Goal: Task Accomplishment & Management: Use online tool/utility

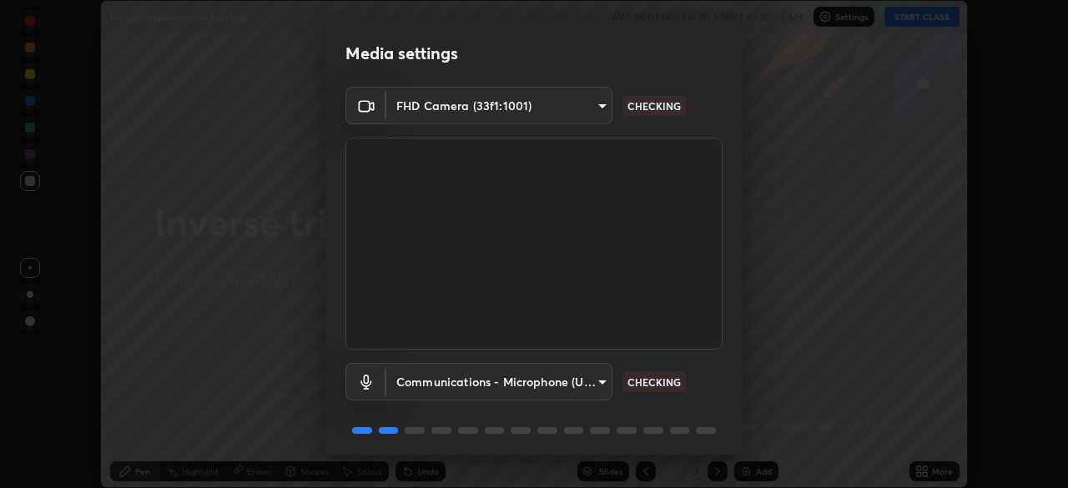
scroll to position [59, 0]
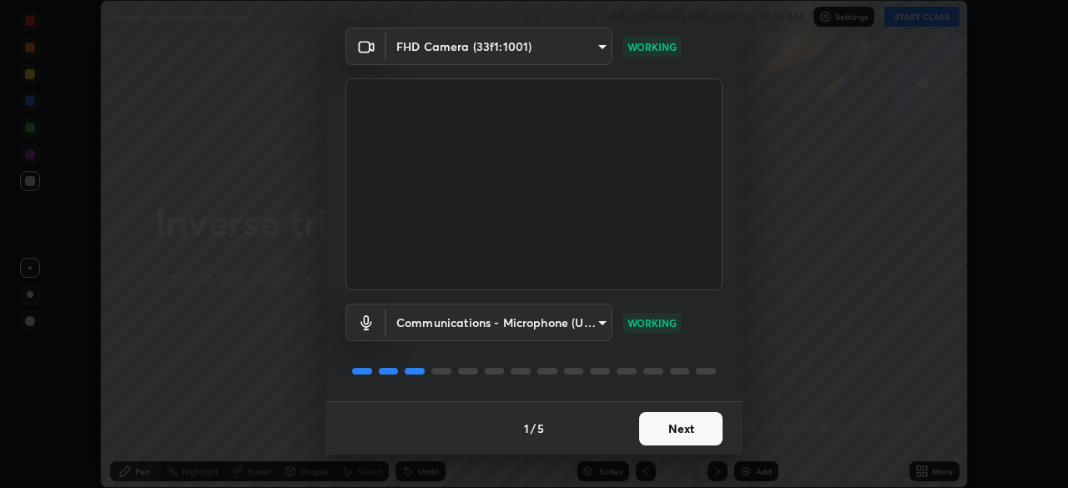
click at [678, 427] on button "Next" at bounding box center [680, 428] width 83 height 33
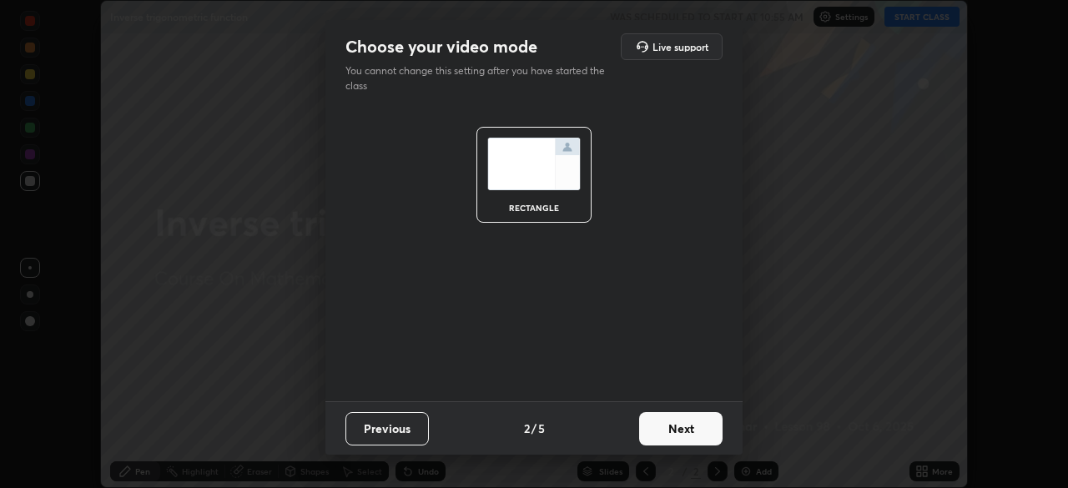
scroll to position [0, 0]
click at [674, 431] on button "Next" at bounding box center [680, 428] width 83 height 33
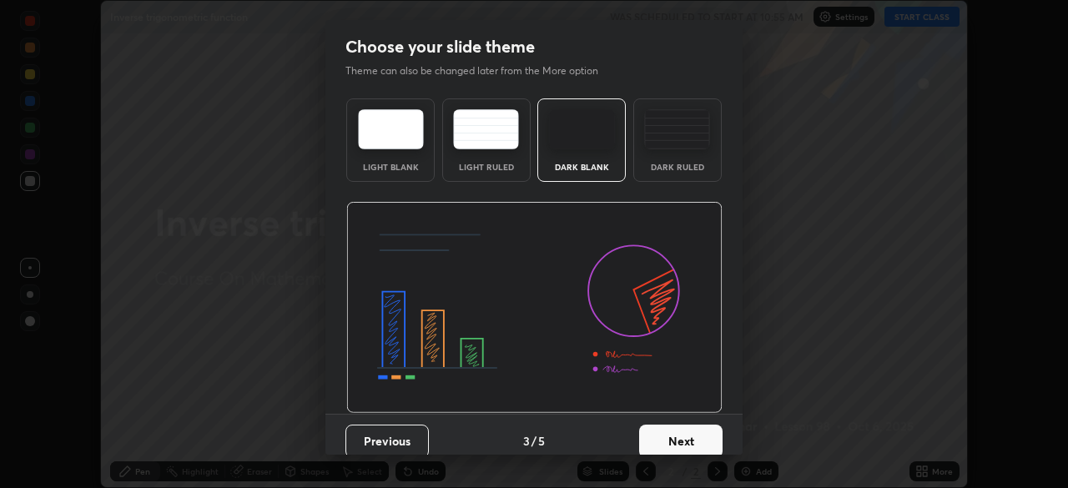
click at [677, 436] on button "Next" at bounding box center [680, 441] width 83 height 33
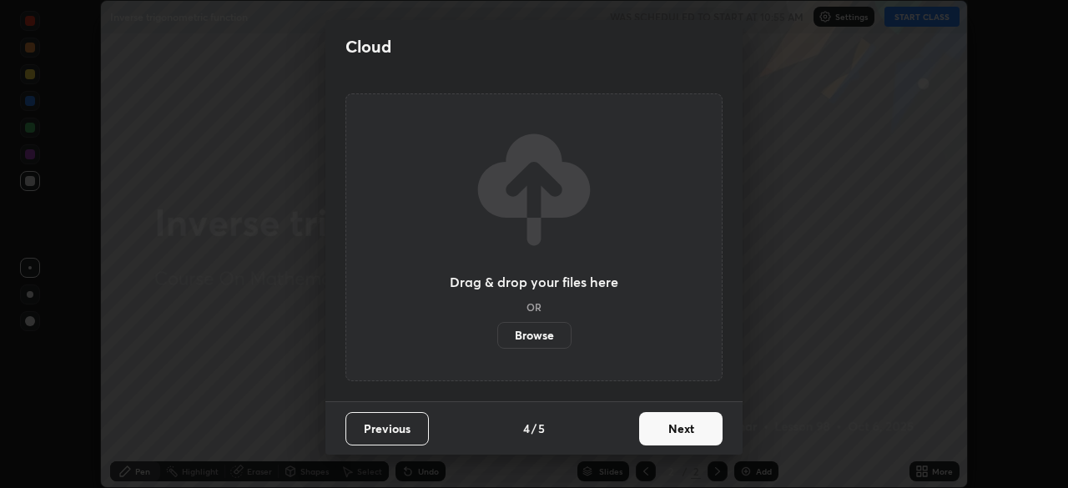
click at [681, 433] on button "Next" at bounding box center [680, 428] width 83 height 33
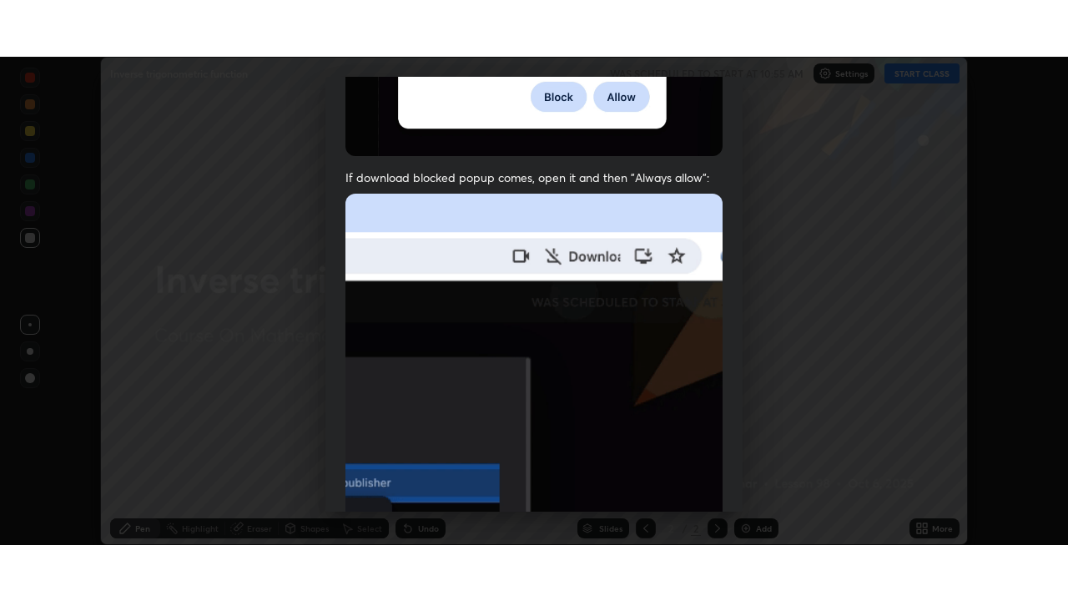
scroll to position [400, 0]
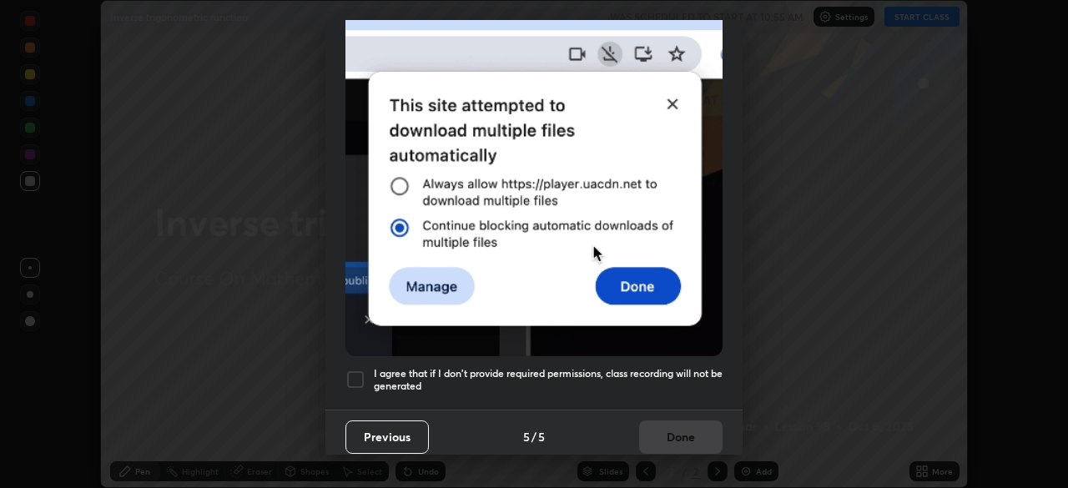
click at [351, 376] on div at bounding box center [355, 380] width 20 height 20
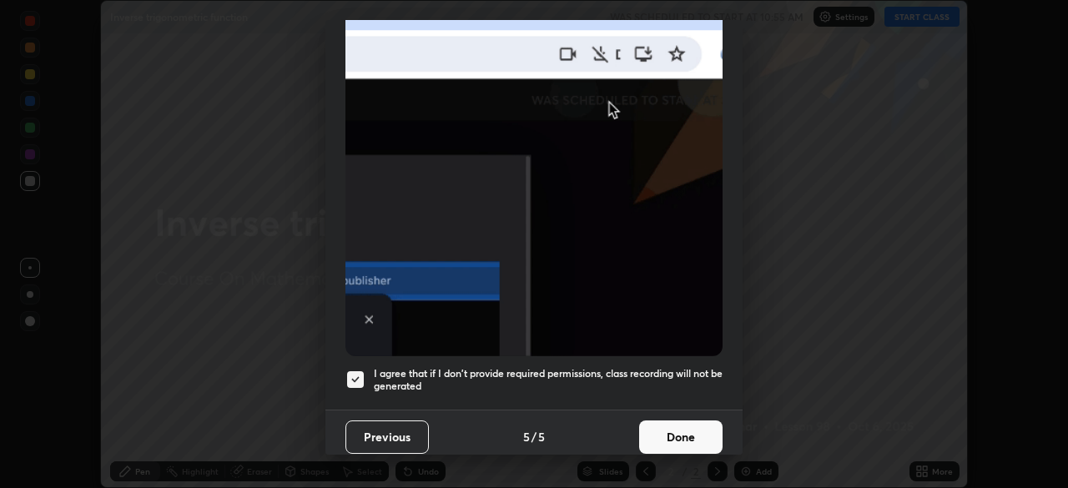
click at [674, 428] on button "Done" at bounding box center [680, 437] width 83 height 33
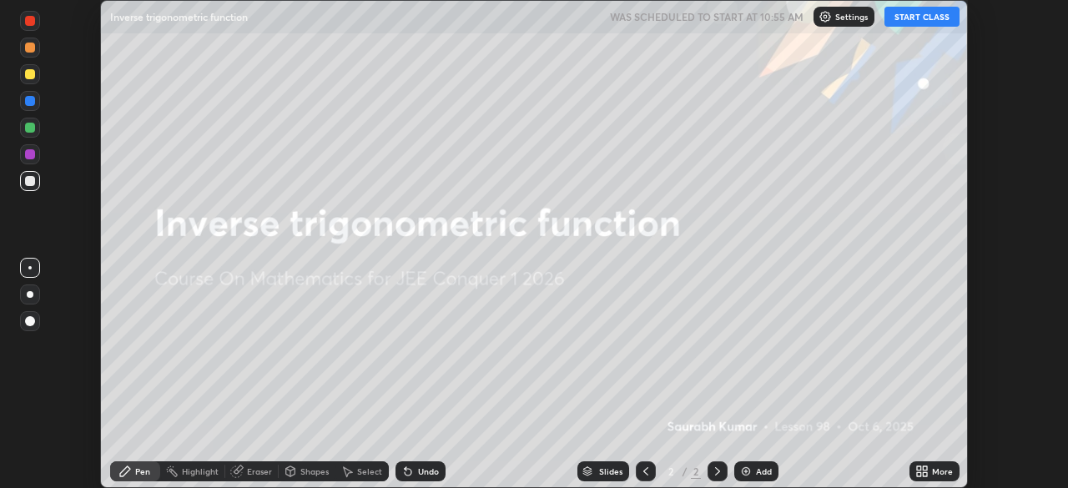
click at [924, 473] on icon at bounding box center [925, 474] width 4 height 4
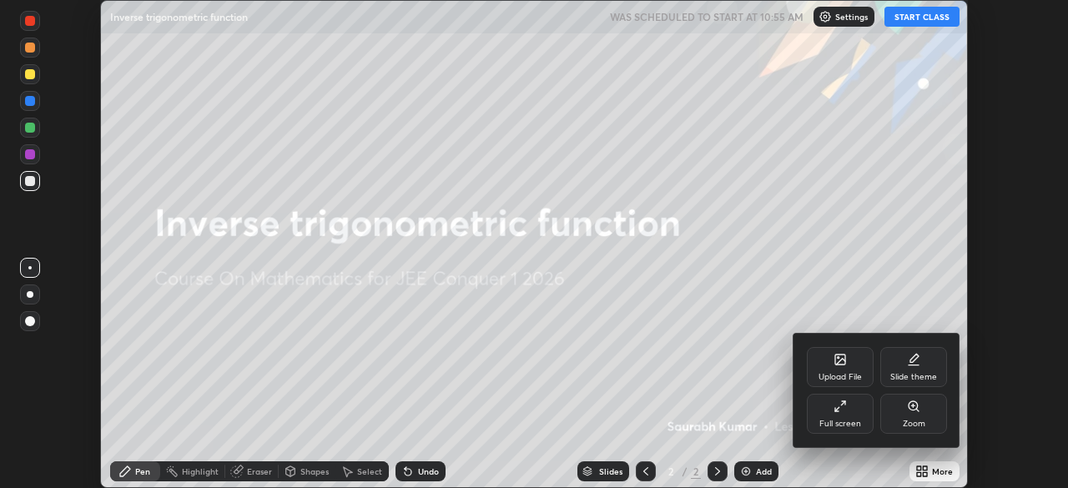
click at [840, 409] on icon at bounding box center [840, 406] width 13 height 13
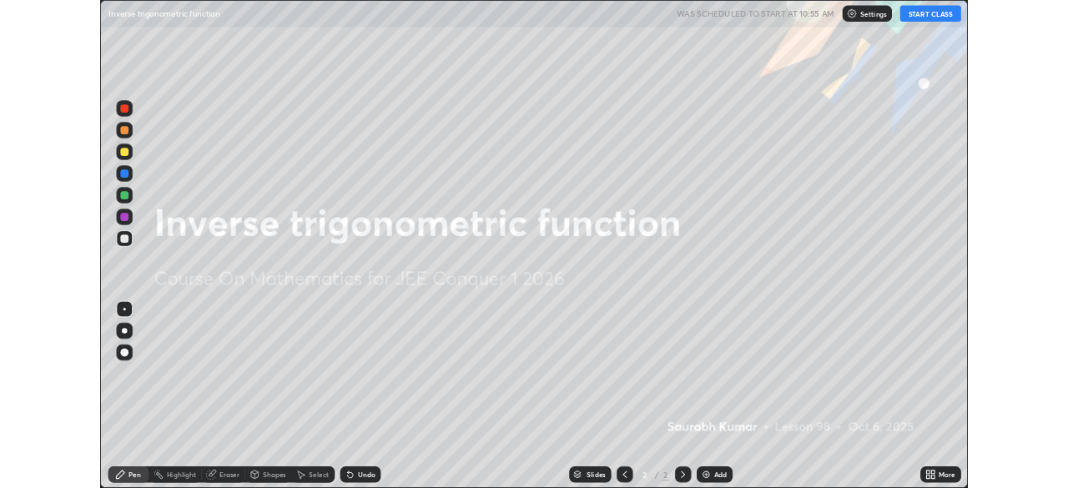
scroll to position [601, 1068]
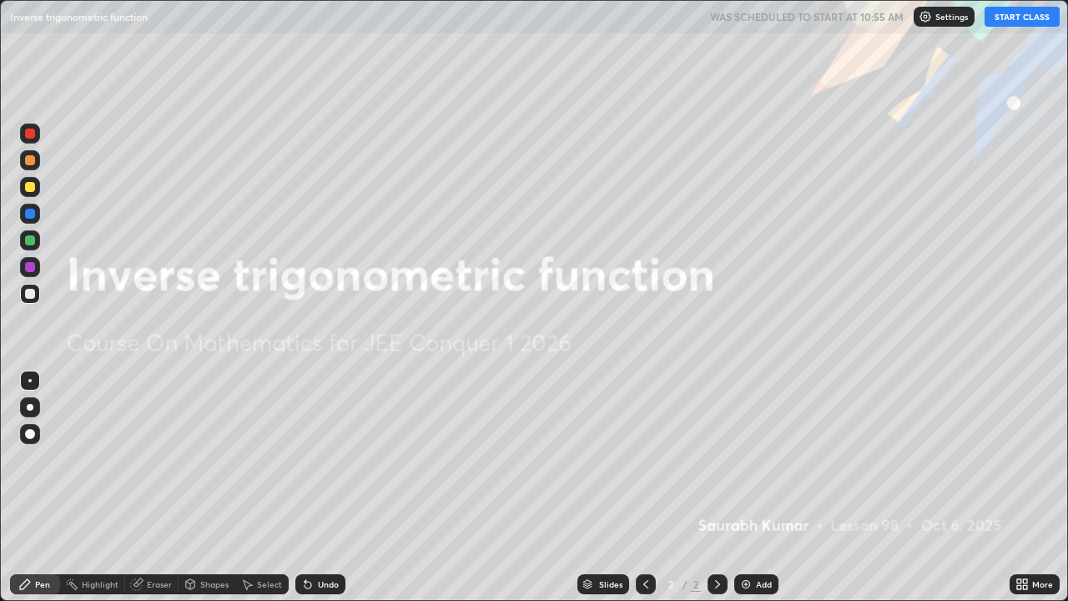
click at [1021, 22] on button "START CLASS" at bounding box center [1022, 17] width 75 height 20
click at [740, 487] on img at bounding box center [745, 583] width 13 height 13
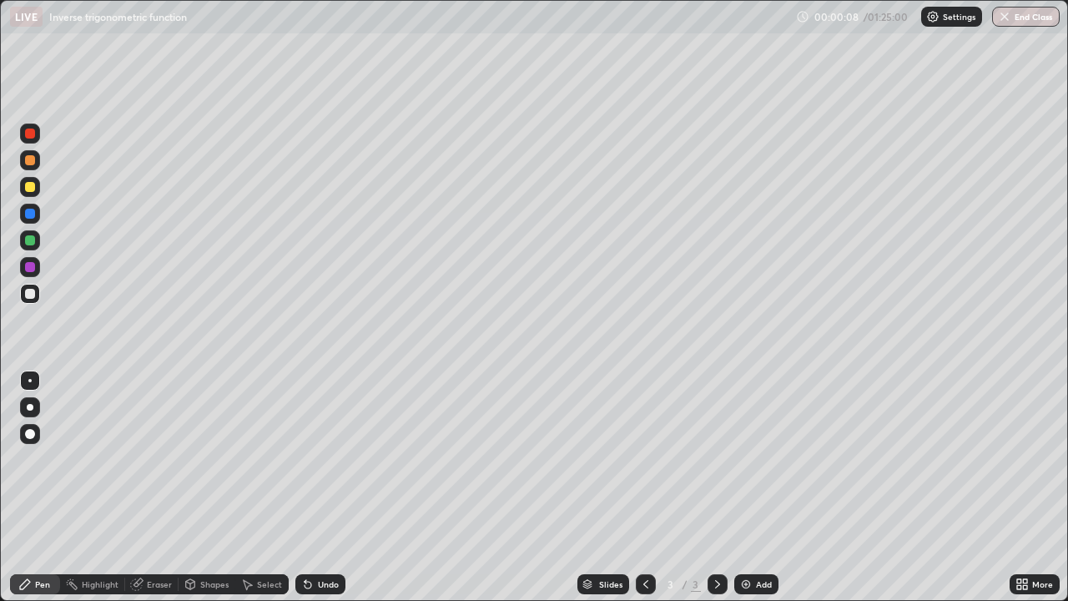
click at [644, 487] on icon at bounding box center [645, 583] width 13 height 13
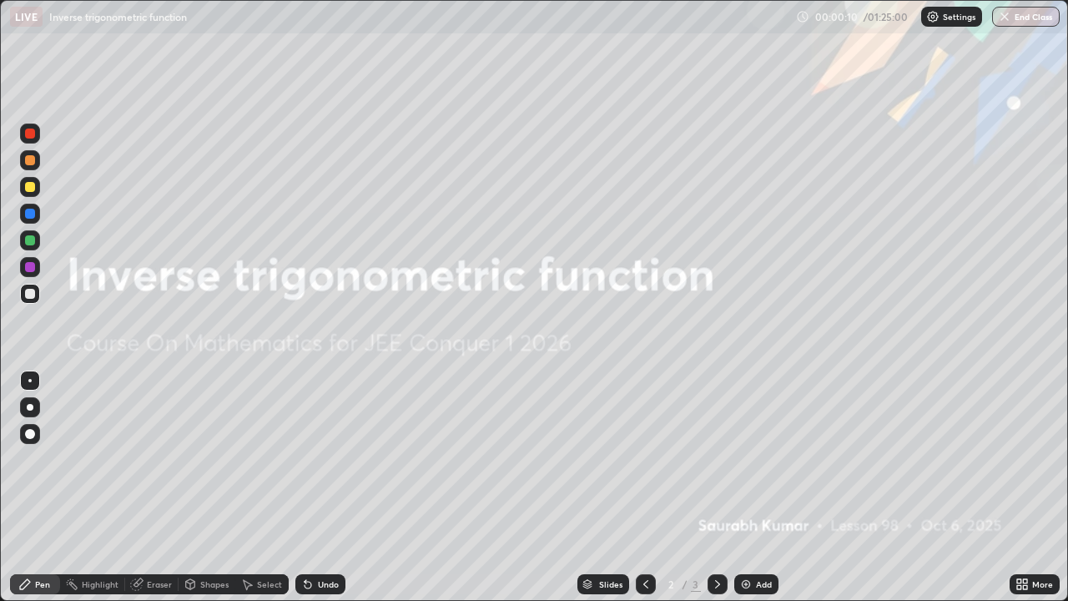
click at [748, 487] on div "Add" at bounding box center [756, 584] width 44 height 20
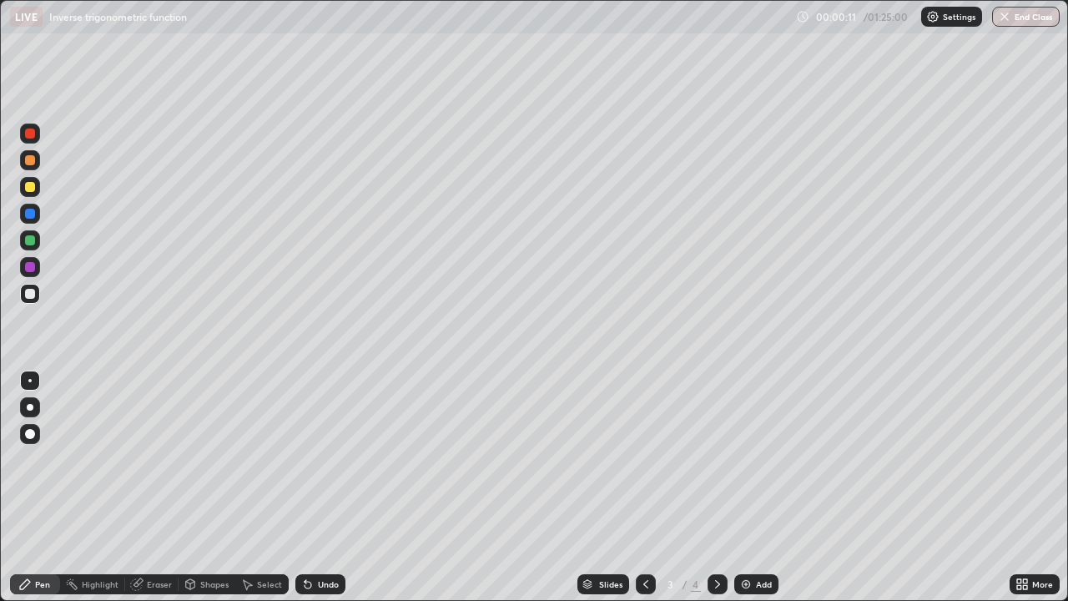
click at [645, 487] on icon at bounding box center [645, 583] width 13 height 13
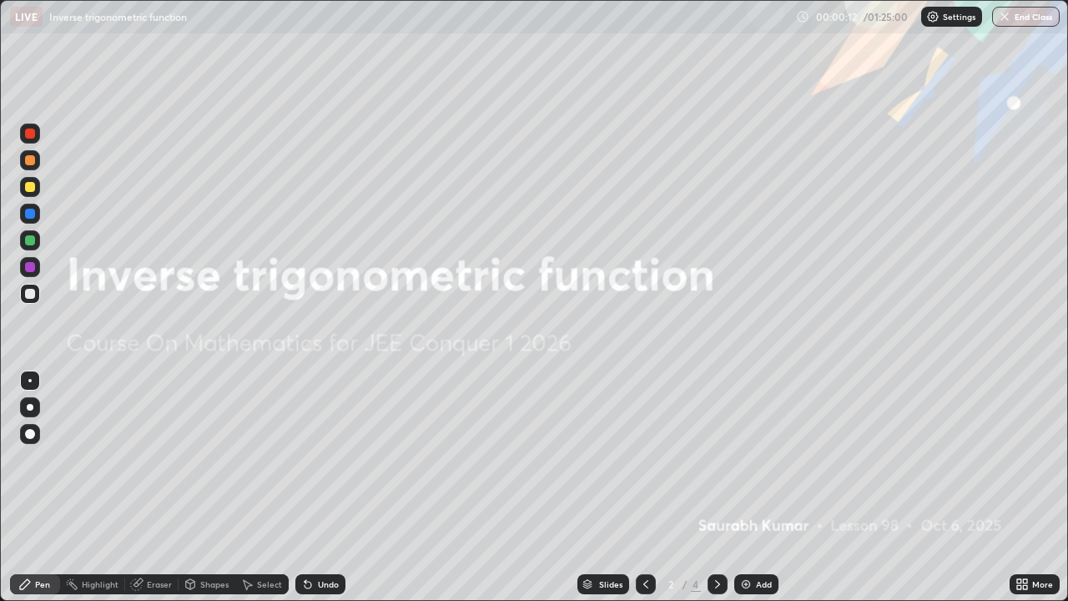
click at [716, 487] on icon at bounding box center [717, 583] width 13 height 13
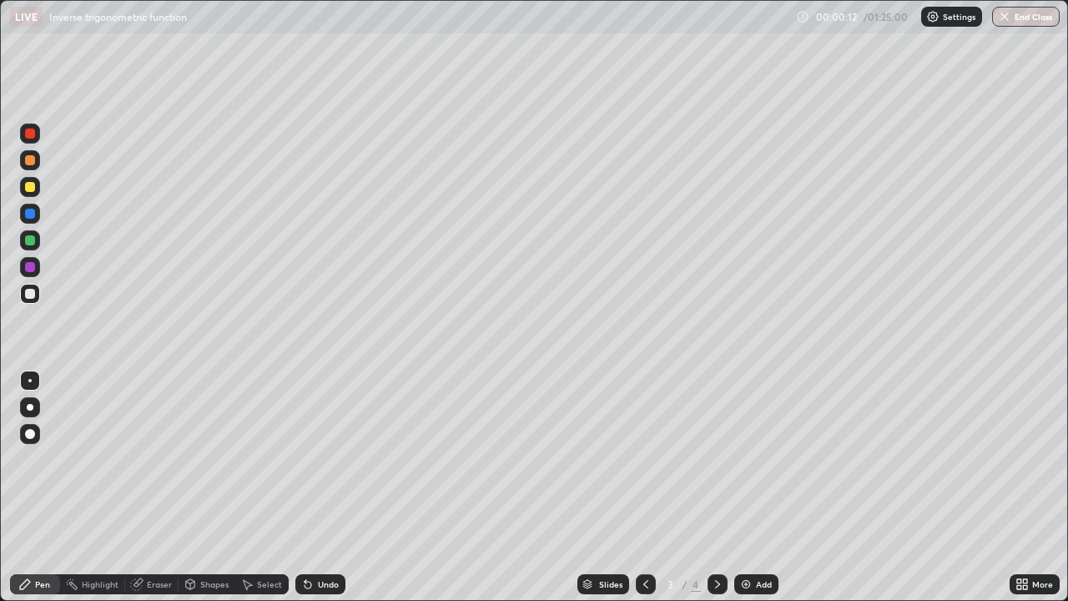
click at [715, 487] on icon at bounding box center [717, 584] width 5 height 8
click at [715, 487] on icon at bounding box center [717, 583] width 13 height 13
click at [641, 487] on div at bounding box center [646, 584] width 20 height 20
click at [647, 487] on icon at bounding box center [645, 583] width 13 height 13
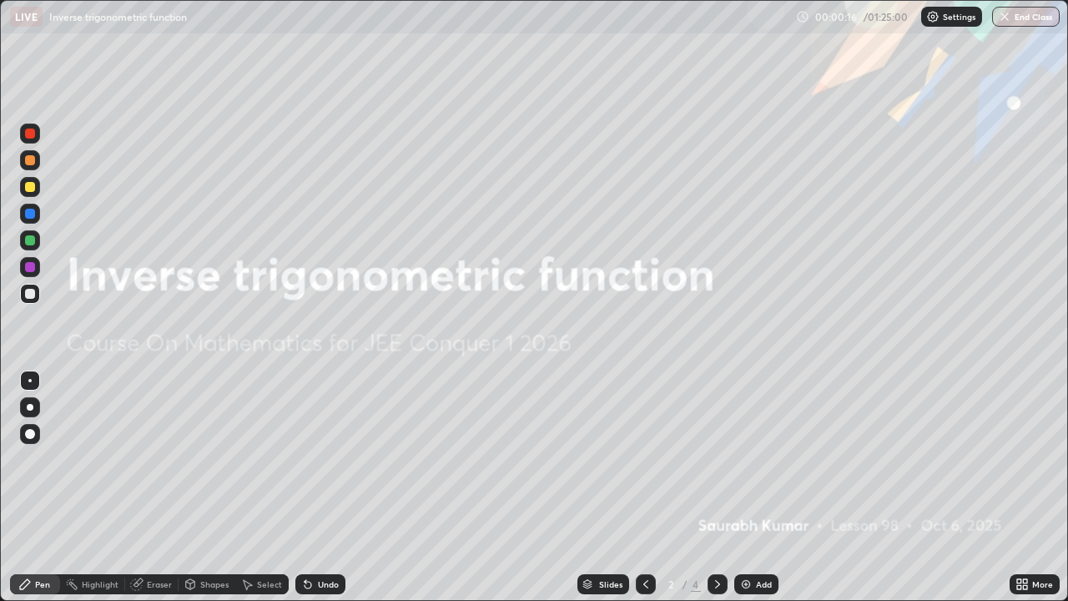
click at [716, 487] on icon at bounding box center [717, 583] width 13 height 13
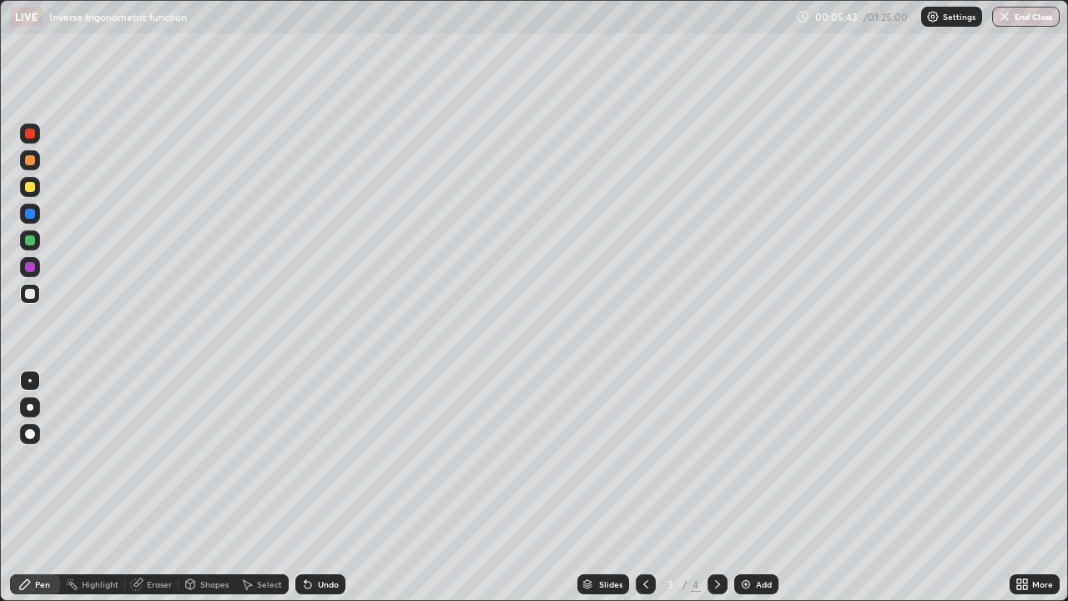
click at [716, 487] on icon at bounding box center [717, 583] width 13 height 13
click at [644, 487] on icon at bounding box center [645, 583] width 13 height 13
click at [723, 487] on div at bounding box center [718, 584] width 20 height 20
click at [746, 487] on img at bounding box center [745, 583] width 13 height 13
click at [744, 487] on img at bounding box center [745, 583] width 13 height 13
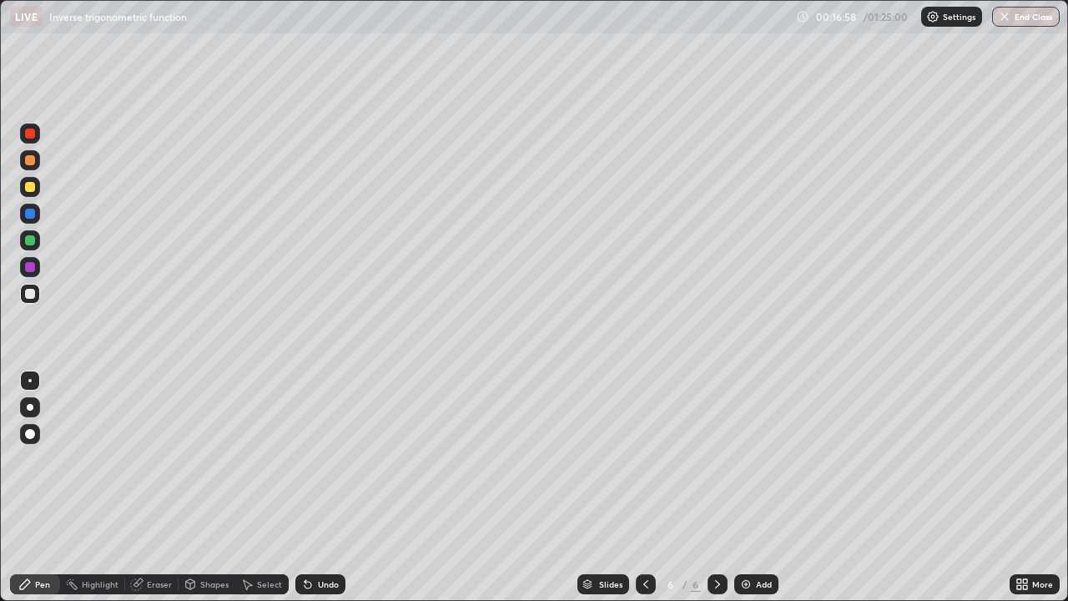
click at [750, 487] on img at bounding box center [745, 583] width 13 height 13
click at [739, 487] on img at bounding box center [745, 583] width 13 height 13
click at [747, 487] on img at bounding box center [745, 583] width 13 height 13
click at [158, 487] on div "Eraser" at bounding box center [159, 584] width 25 height 8
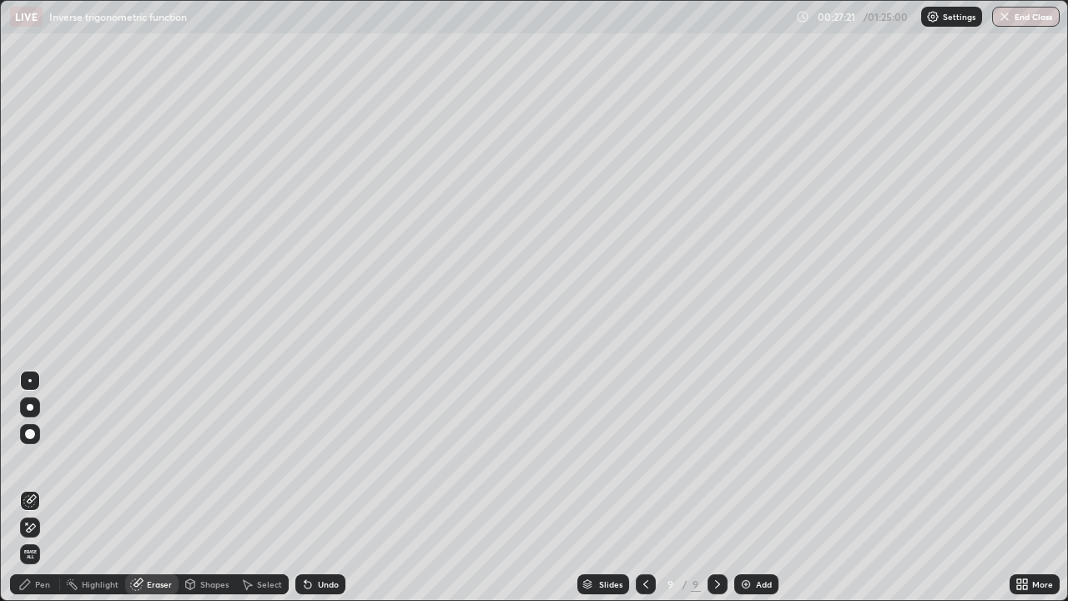
click at [34, 434] on div at bounding box center [30, 434] width 10 height 10
click at [40, 487] on div "Pen" at bounding box center [42, 584] width 15 height 8
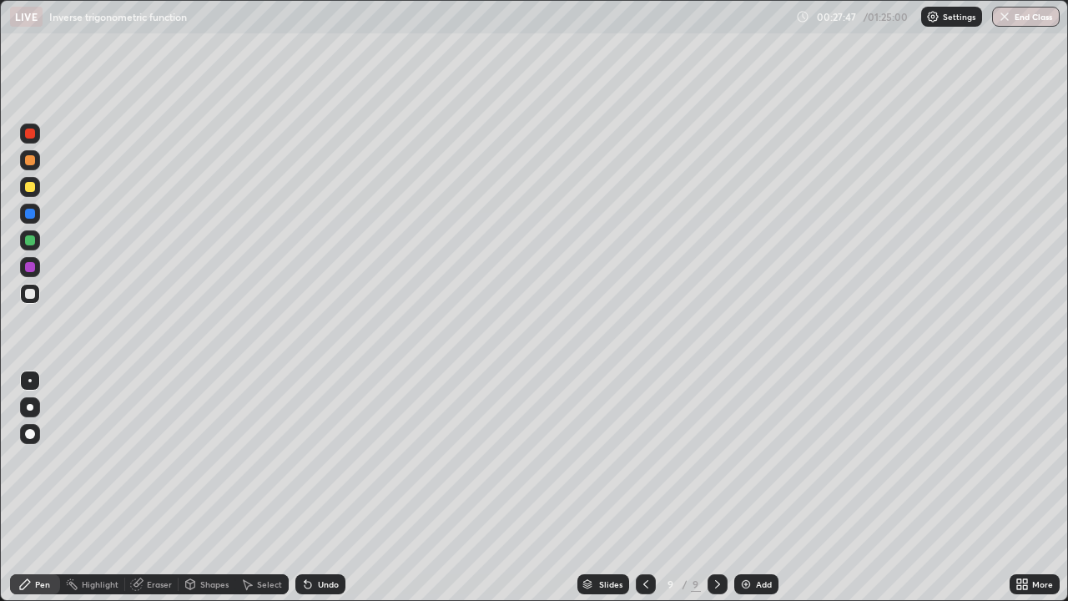
click at [154, 487] on div "Eraser" at bounding box center [159, 584] width 25 height 8
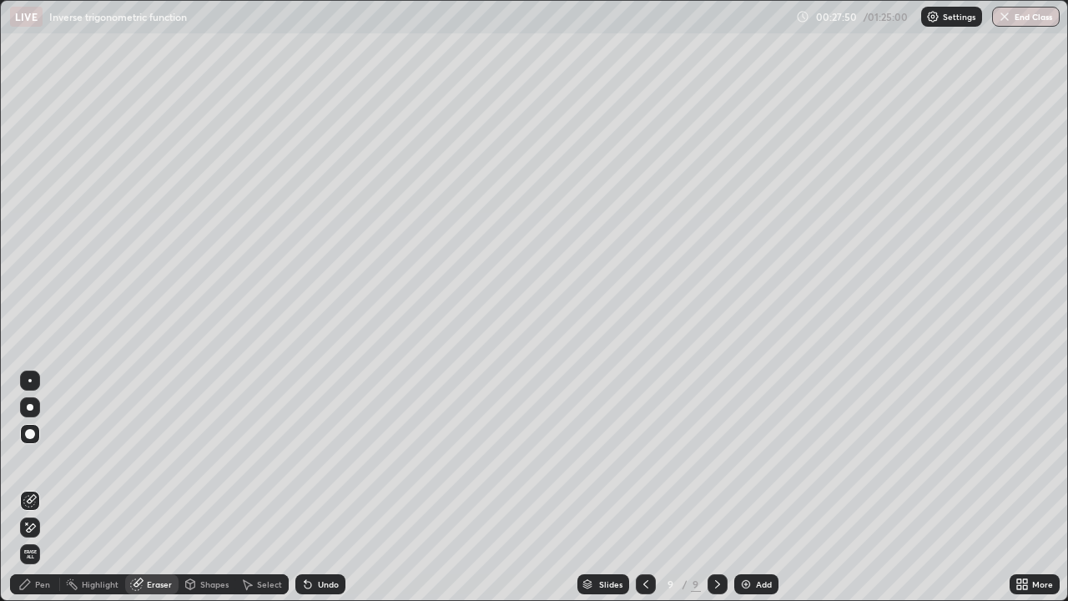
click at [49, 487] on div "Pen" at bounding box center [42, 584] width 15 height 8
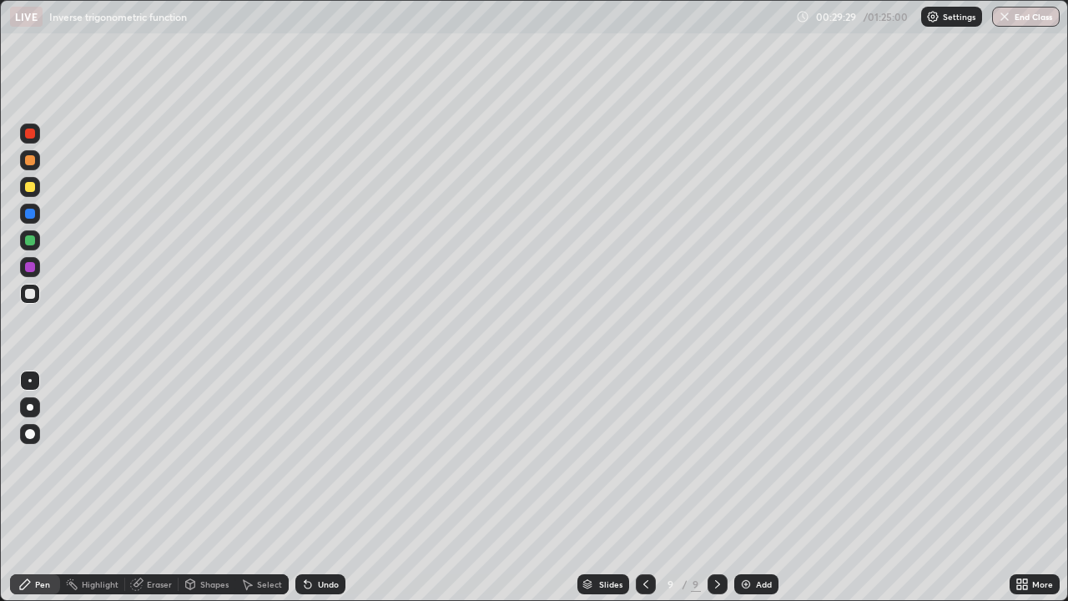
click at [744, 487] on div "Add" at bounding box center [756, 584] width 44 height 20
click at [750, 487] on img at bounding box center [745, 583] width 13 height 13
click at [744, 487] on img at bounding box center [745, 583] width 13 height 13
click at [644, 487] on icon at bounding box center [645, 583] width 13 height 13
click at [718, 487] on icon at bounding box center [717, 583] width 13 height 13
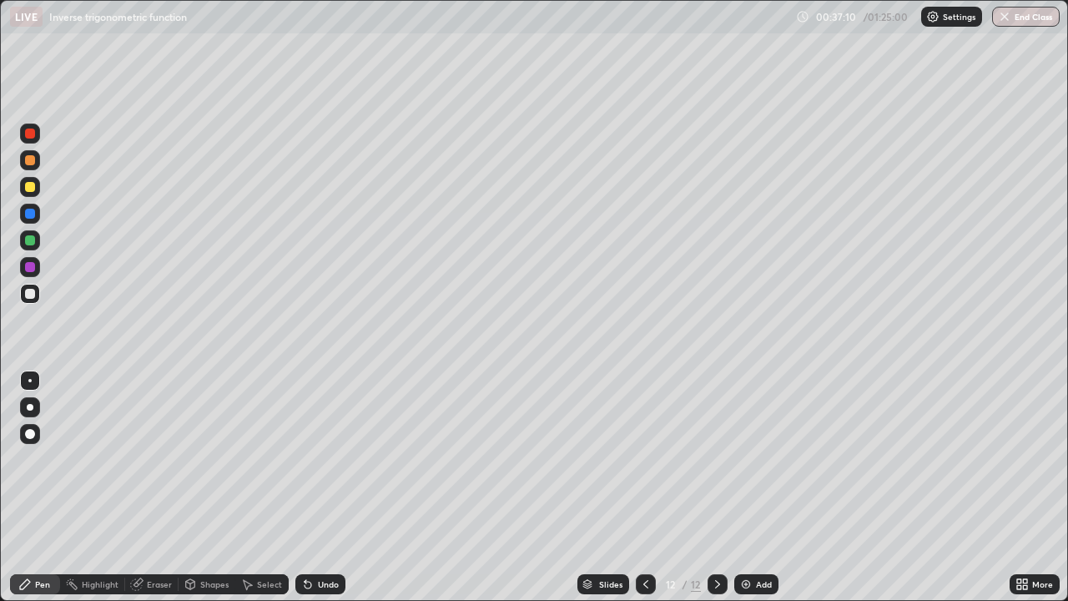
click at [642, 487] on icon at bounding box center [645, 583] width 13 height 13
click at [644, 487] on icon at bounding box center [645, 584] width 5 height 8
click at [716, 487] on icon at bounding box center [717, 583] width 13 height 13
click at [718, 487] on div at bounding box center [718, 584] width 20 height 20
click at [645, 487] on icon at bounding box center [645, 583] width 13 height 13
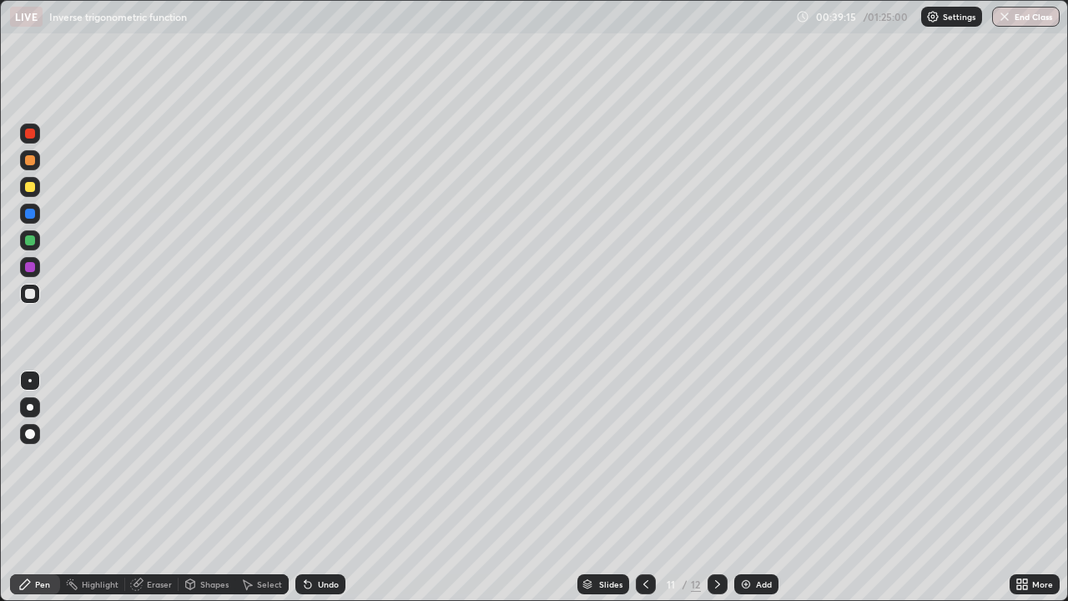
click at [722, 487] on icon at bounding box center [717, 583] width 13 height 13
click at [159, 487] on div "Eraser" at bounding box center [151, 584] width 53 height 20
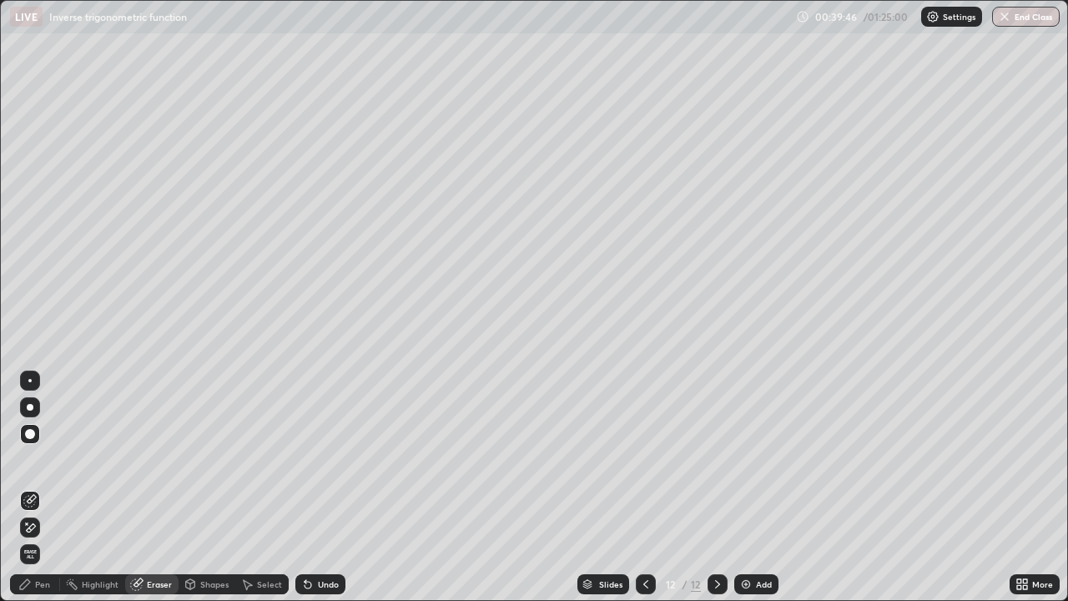
click at [40, 487] on div "Pen" at bounding box center [35, 584] width 50 height 20
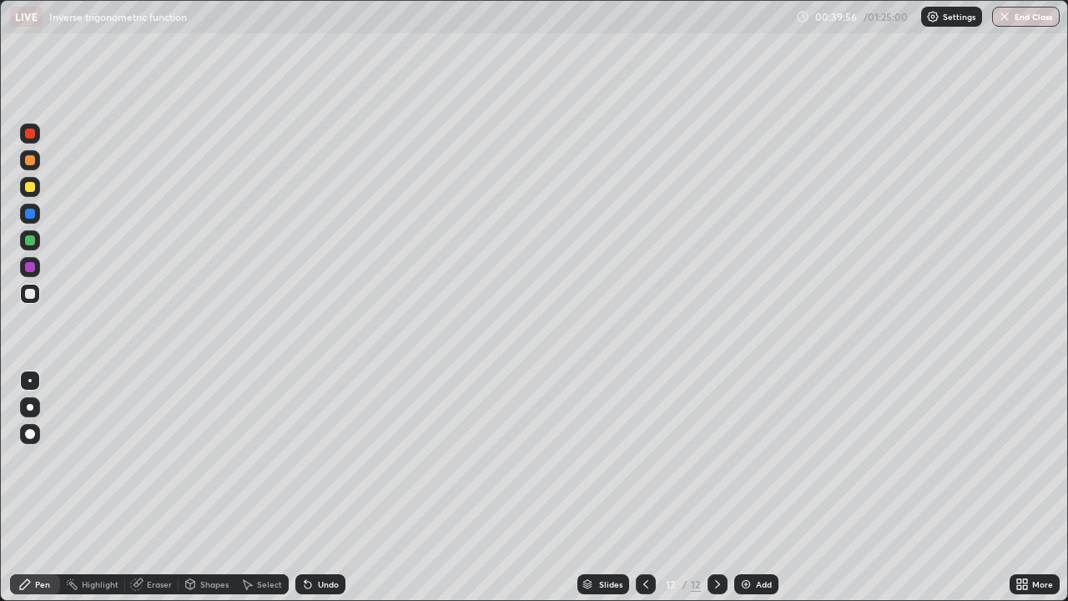
click at [160, 487] on div "Eraser" at bounding box center [159, 584] width 25 height 8
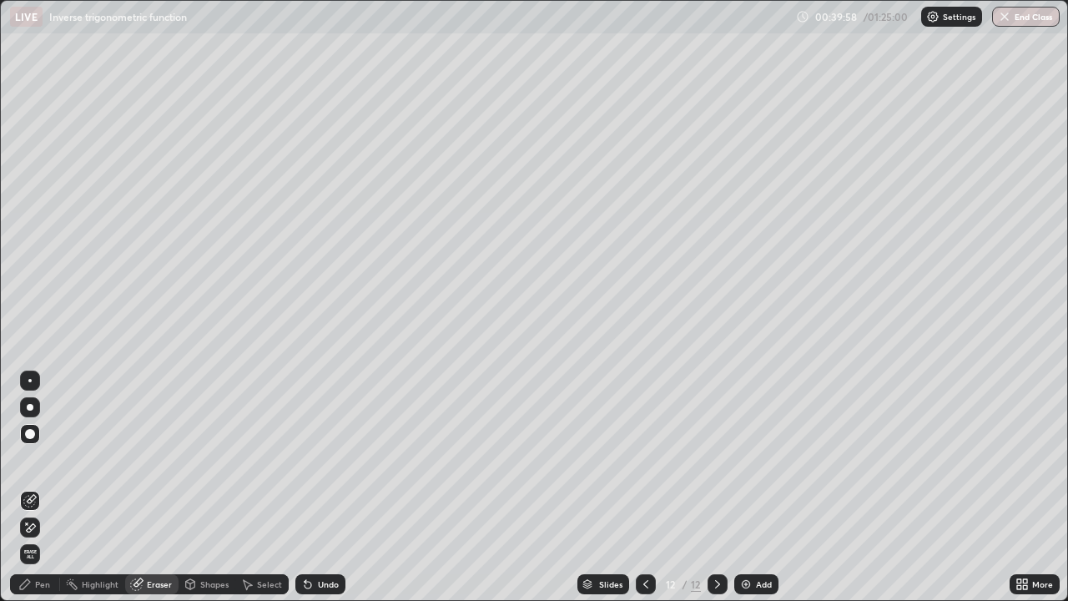
click at [49, 487] on div "Pen" at bounding box center [42, 584] width 15 height 8
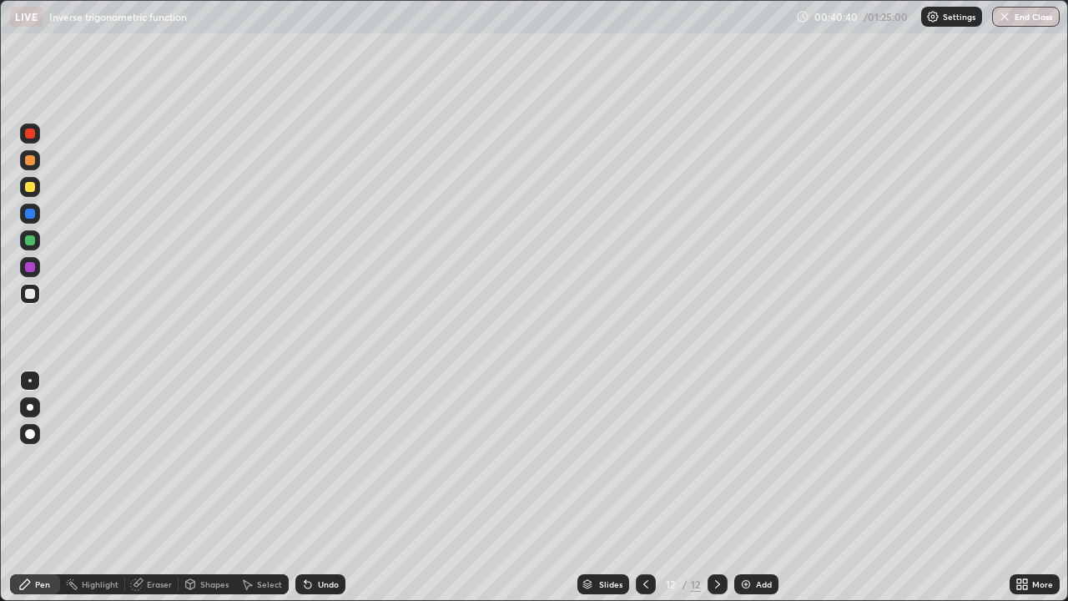
click at [716, 487] on icon at bounding box center [717, 583] width 13 height 13
click at [743, 487] on img at bounding box center [745, 583] width 13 height 13
click at [305, 487] on icon at bounding box center [308, 585] width 7 height 7
click at [644, 487] on icon at bounding box center [645, 583] width 13 height 13
click at [749, 487] on img at bounding box center [745, 583] width 13 height 13
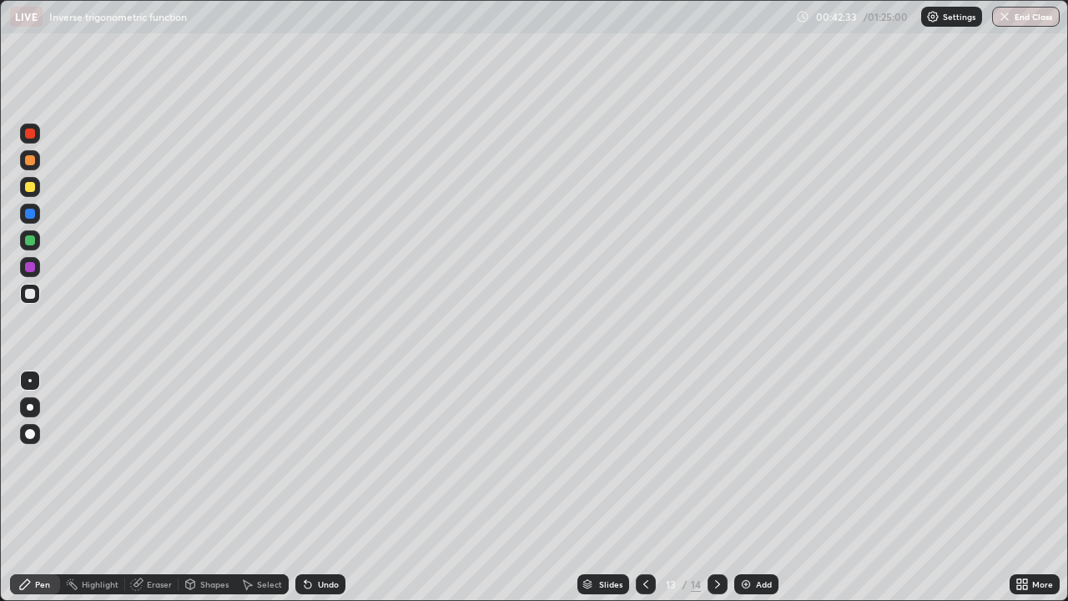
click at [161, 487] on div "Eraser" at bounding box center [159, 584] width 25 height 8
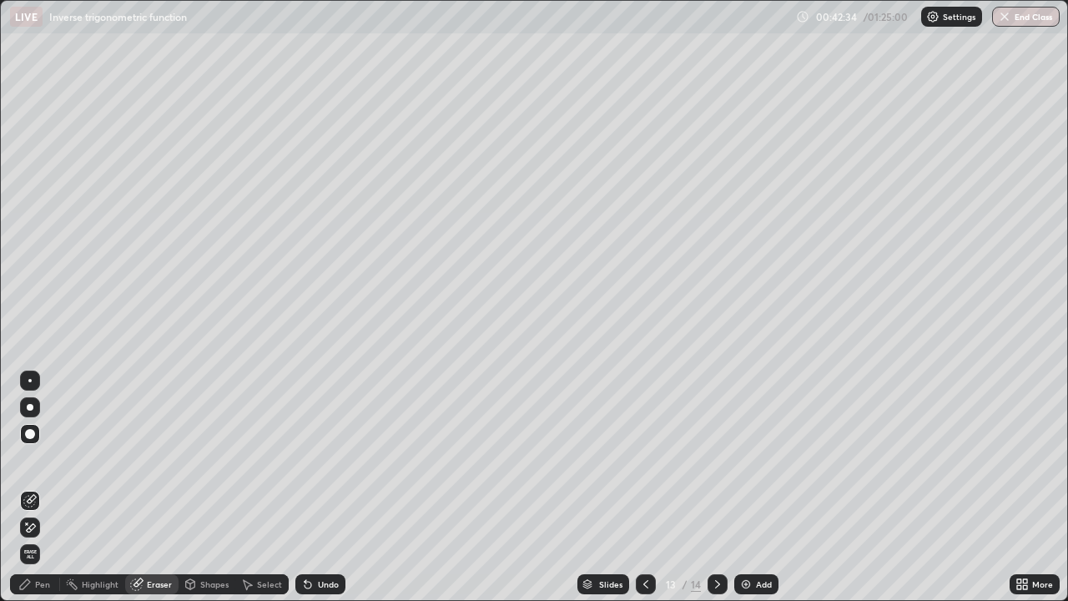
click at [305, 487] on icon at bounding box center [306, 581] width 2 height 2
click at [40, 487] on div "Pen" at bounding box center [42, 584] width 15 height 8
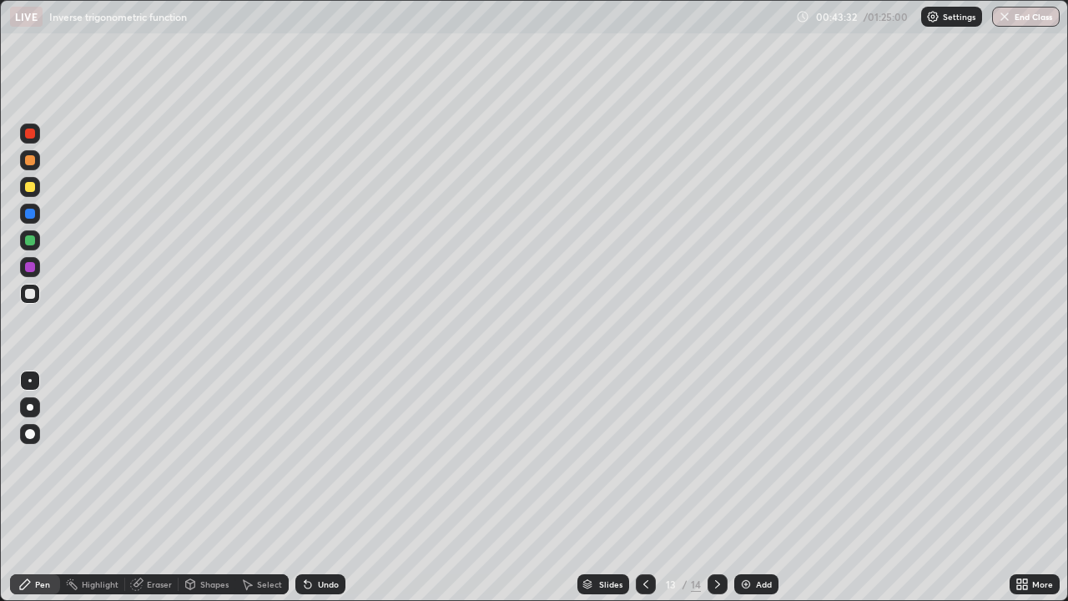
click at [750, 487] on img at bounding box center [745, 583] width 13 height 13
click at [643, 487] on icon at bounding box center [645, 584] width 5 height 8
click at [717, 487] on icon at bounding box center [717, 583] width 13 height 13
click at [741, 487] on img at bounding box center [745, 583] width 13 height 13
click at [717, 487] on icon at bounding box center [717, 583] width 13 height 13
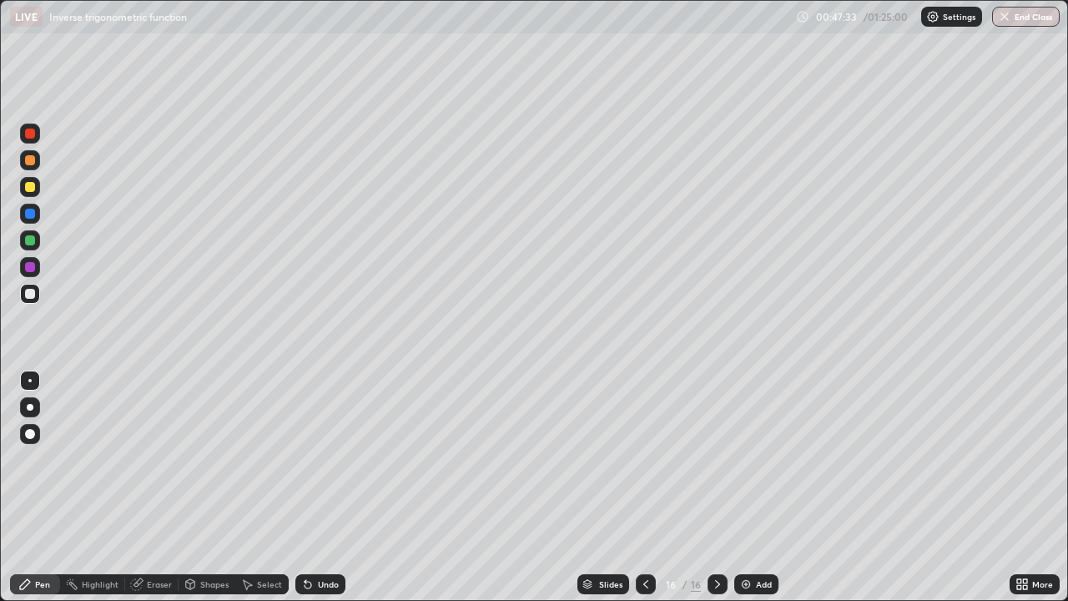
click at [749, 487] on img at bounding box center [745, 583] width 13 height 13
click at [644, 487] on icon at bounding box center [645, 583] width 13 height 13
click at [642, 487] on icon at bounding box center [645, 583] width 13 height 13
click at [717, 487] on icon at bounding box center [717, 584] width 5 height 8
click at [716, 487] on icon at bounding box center [717, 583] width 13 height 13
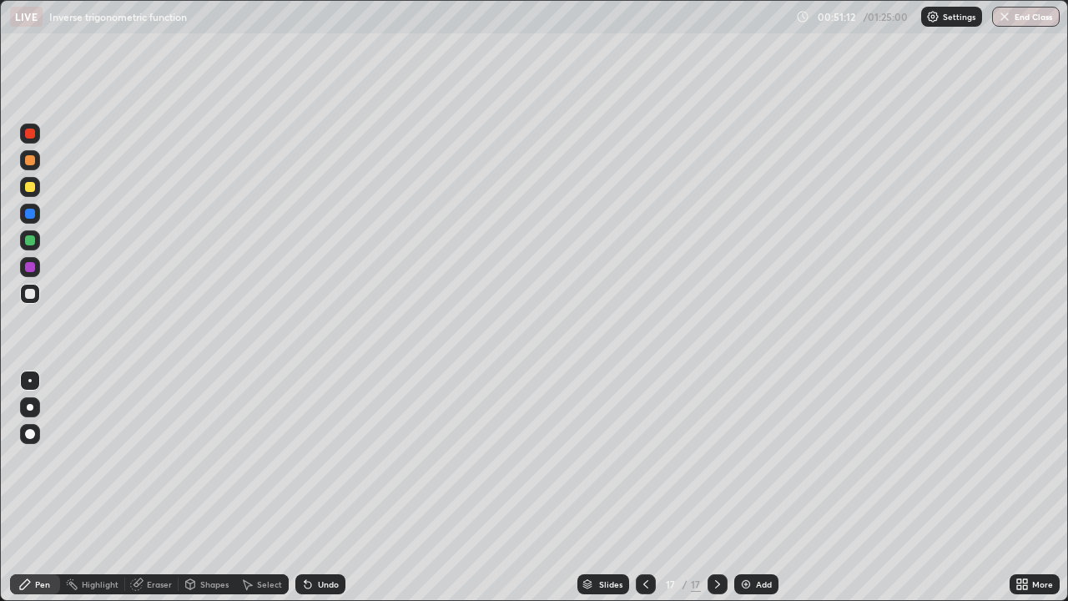
click at [743, 487] on div "Add" at bounding box center [756, 584] width 44 height 20
click at [308, 487] on icon at bounding box center [308, 585] width 7 height 7
click at [311, 487] on icon at bounding box center [307, 583] width 13 height 13
click at [314, 487] on div "Undo" at bounding box center [320, 584] width 50 height 20
click at [753, 487] on div "Add" at bounding box center [756, 584] width 44 height 20
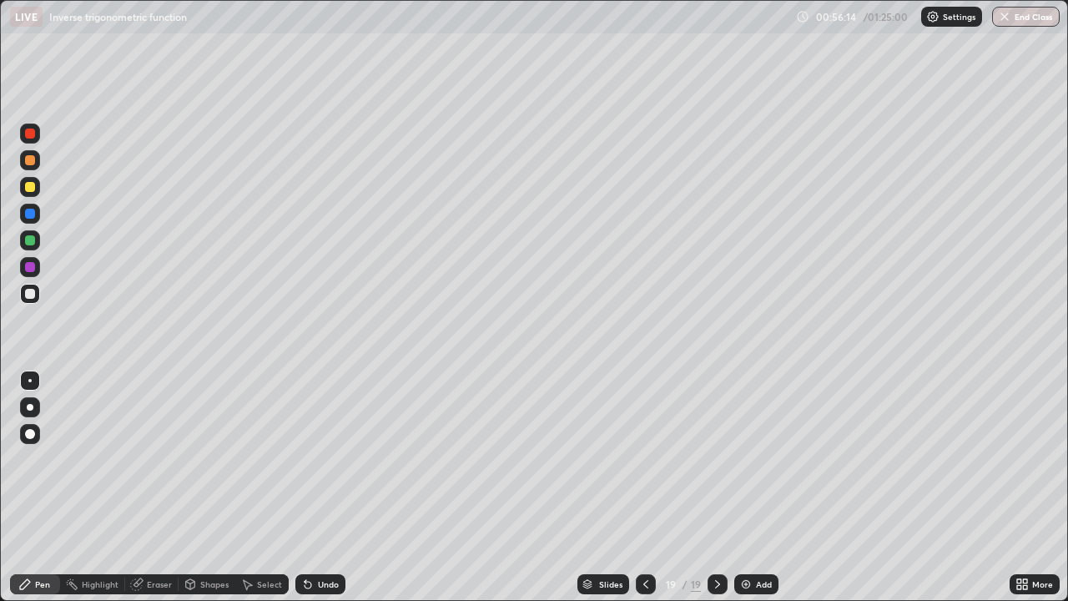
click at [150, 487] on div "Eraser" at bounding box center [159, 584] width 25 height 8
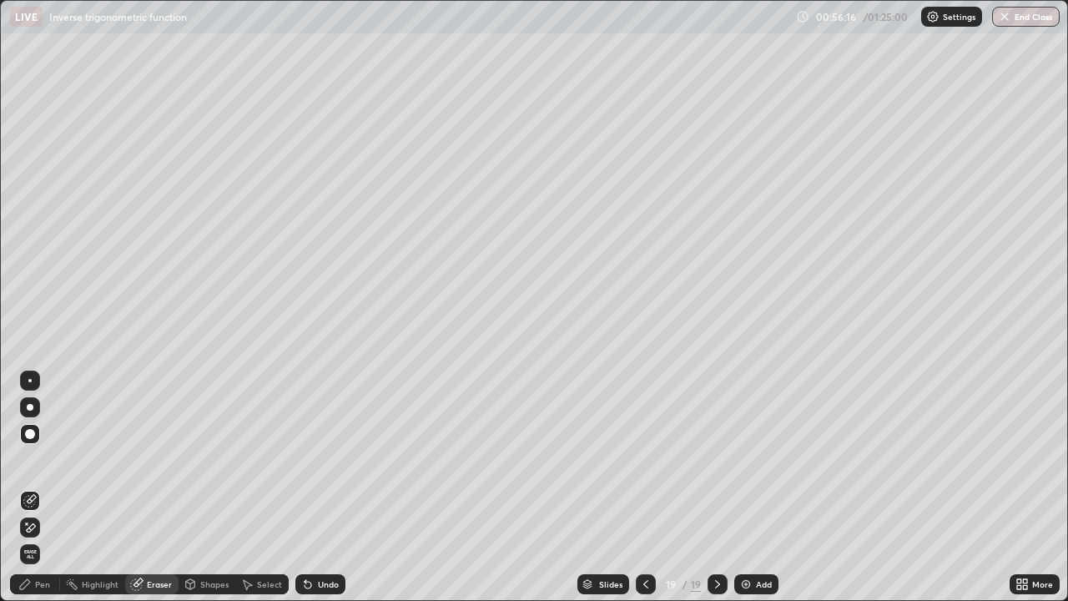
click at [42, 487] on div "Pen" at bounding box center [42, 584] width 15 height 8
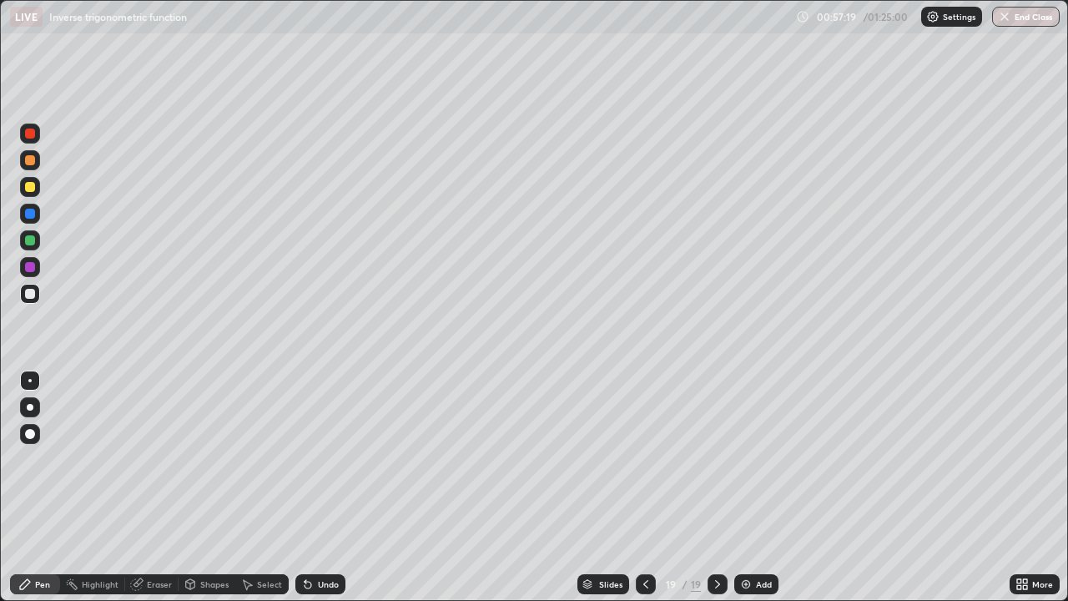
click at [644, 487] on icon at bounding box center [645, 583] width 13 height 13
click at [717, 487] on icon at bounding box center [717, 584] width 5 height 8
click at [748, 487] on img at bounding box center [745, 583] width 13 height 13
click at [309, 487] on icon at bounding box center [308, 585] width 7 height 7
click at [315, 487] on div "Undo" at bounding box center [320, 584] width 50 height 20
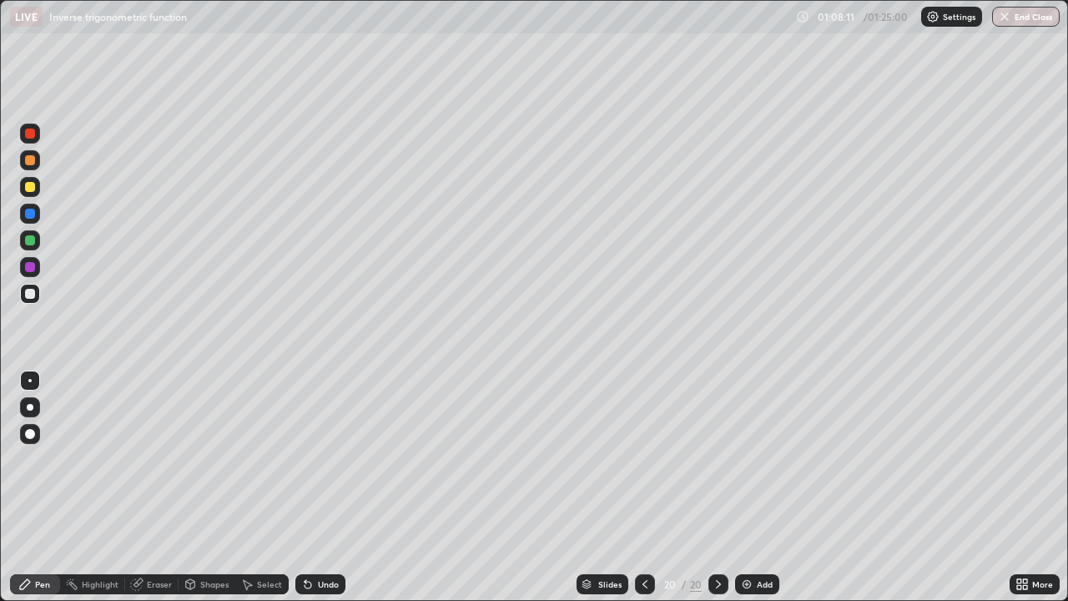
click at [309, 487] on icon at bounding box center [307, 583] width 13 height 13
click at [305, 487] on icon at bounding box center [308, 585] width 7 height 7
click at [750, 487] on img at bounding box center [746, 583] width 13 height 13
click at [305, 487] on icon at bounding box center [306, 581] width 2 height 2
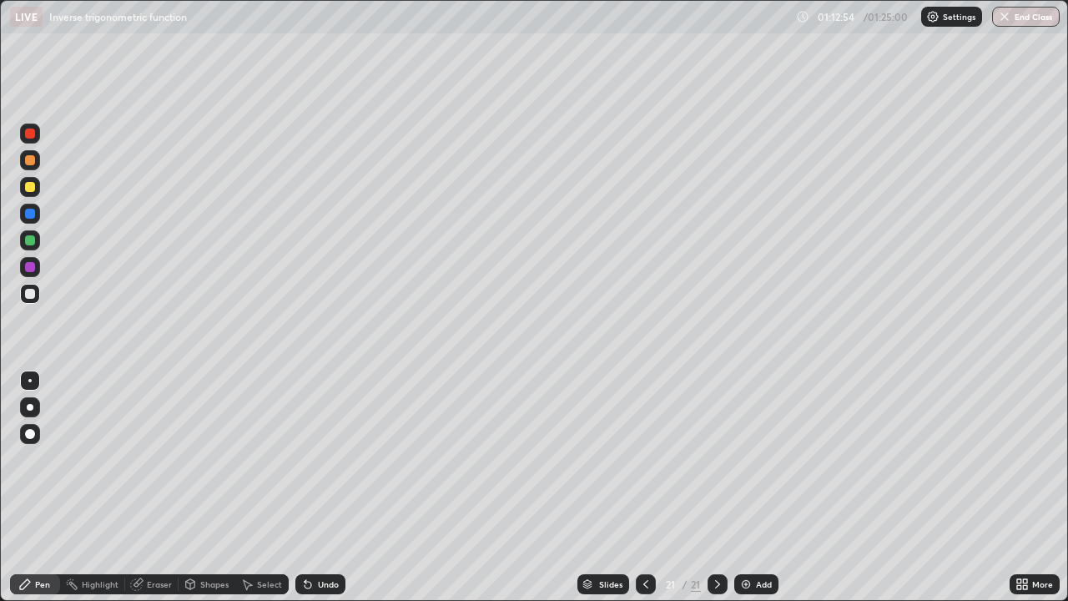
click at [745, 487] on img at bounding box center [745, 583] width 13 height 13
click at [203, 487] on div "Shapes" at bounding box center [207, 584] width 57 height 20
click at [402, 487] on div "Slides 22 / 22 Add" at bounding box center [677, 583] width 664 height 33
click at [152, 487] on div "Eraser" at bounding box center [159, 584] width 25 height 8
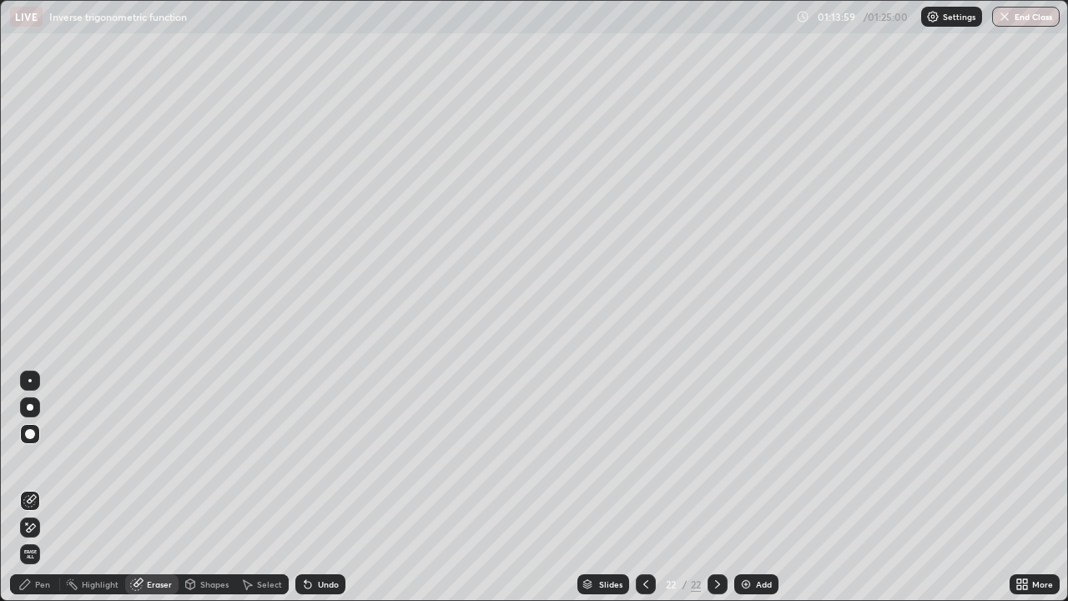
click at [48, 487] on div "Pen" at bounding box center [35, 584] width 50 height 20
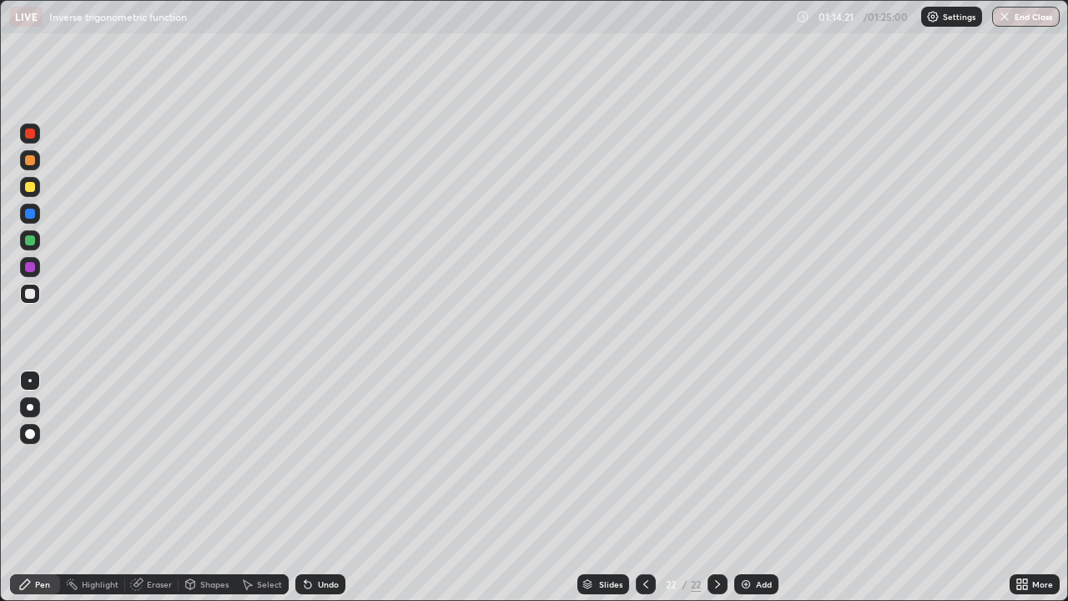
click at [313, 487] on div "Undo" at bounding box center [320, 584] width 50 height 20
click at [306, 487] on icon at bounding box center [308, 585] width 7 height 7
click at [1010, 25] on button "End Class" at bounding box center [1026, 17] width 68 height 20
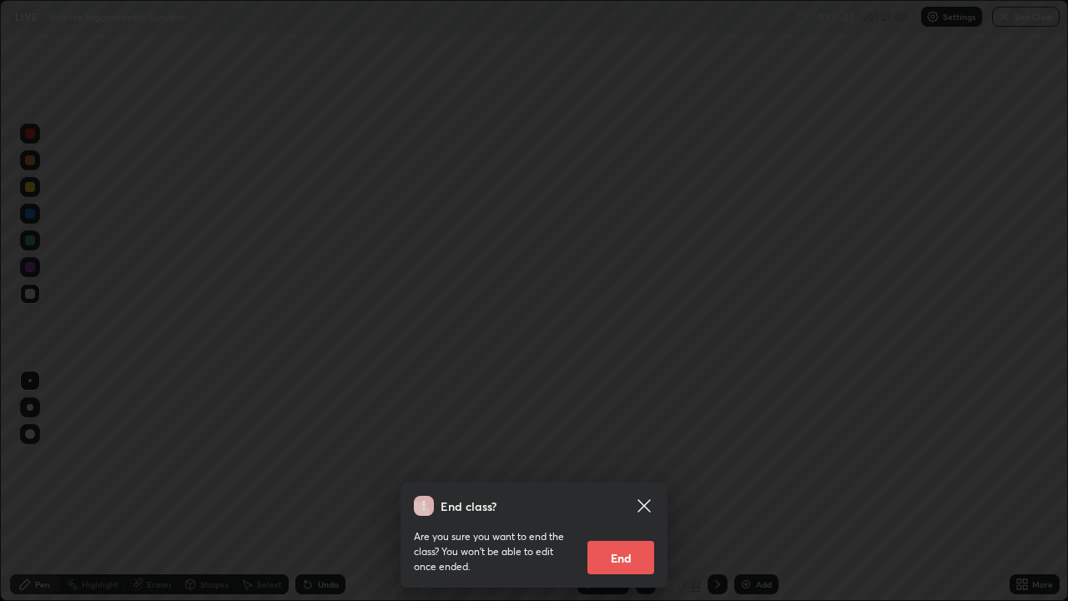
click at [627, 487] on button "End" at bounding box center [620, 557] width 67 height 33
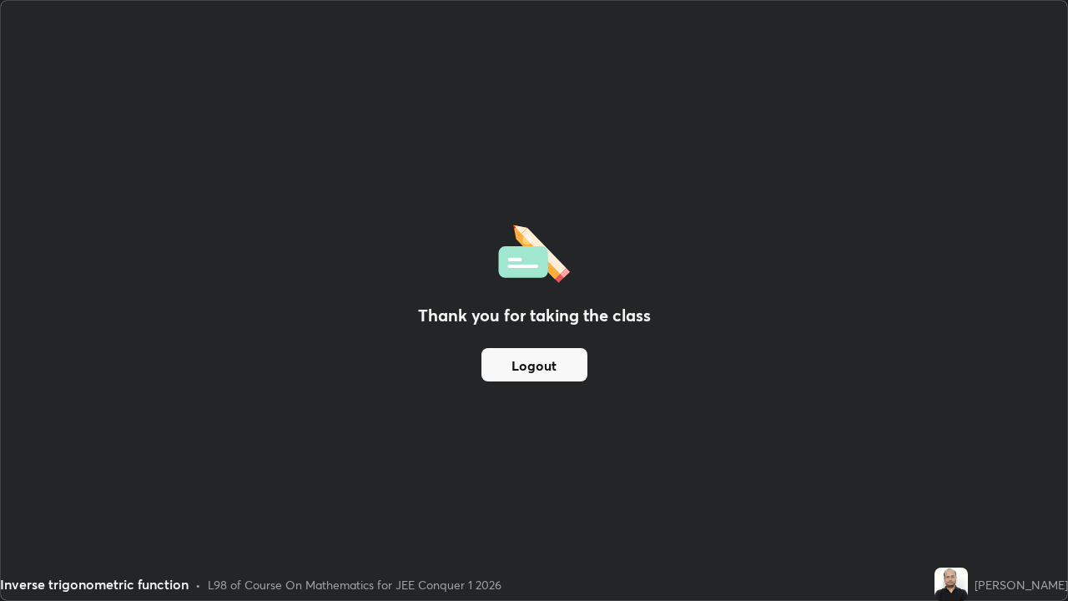
click at [545, 370] on button "Logout" at bounding box center [534, 364] width 106 height 33
click at [543, 367] on button "Logout" at bounding box center [534, 364] width 106 height 33
click at [552, 361] on button "Logout" at bounding box center [534, 364] width 106 height 33
click at [557, 354] on button "Logout" at bounding box center [534, 364] width 106 height 33
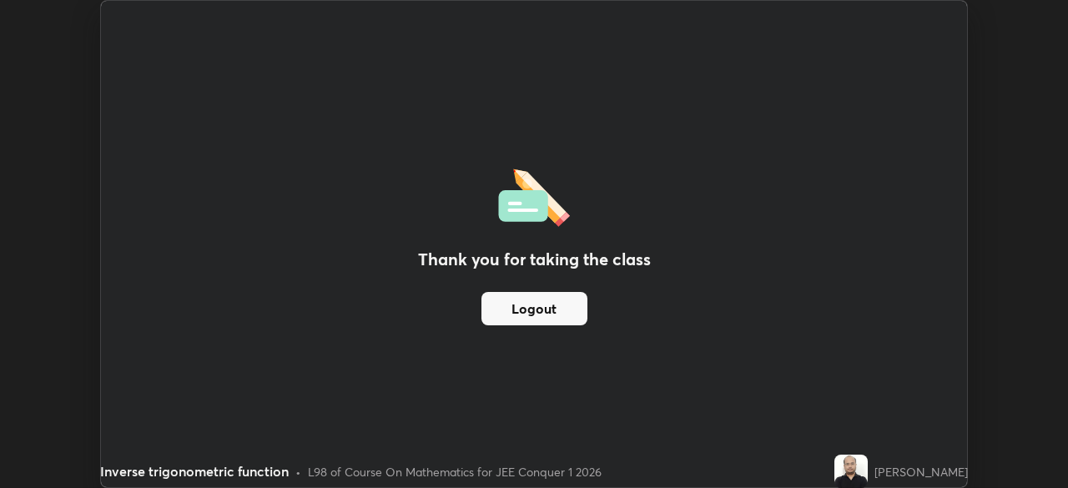
scroll to position [82949, 82369]
